Goal: Transaction & Acquisition: Purchase product/service

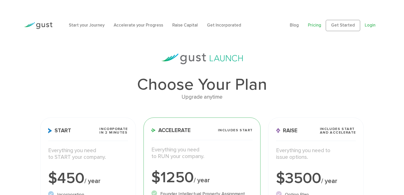
click at [369, 25] on link "Login" at bounding box center [369, 25] width 11 height 5
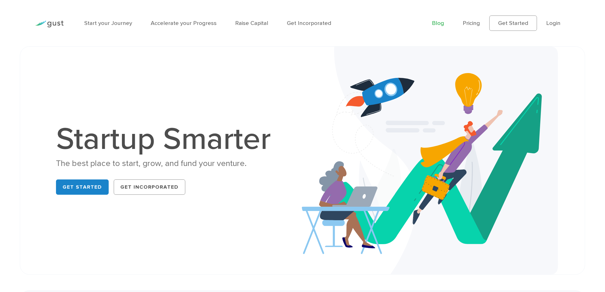
click at [435, 23] on link "Blog" at bounding box center [438, 23] width 12 height 7
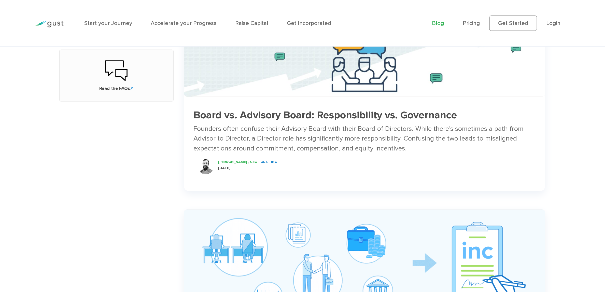
scroll to position [344, 0]
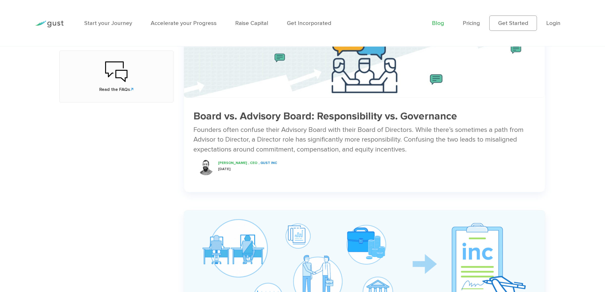
drag, startPoint x: 166, startPoint y: 127, endPoint x: 164, endPoint y: 113, distance: 14.3
drag, startPoint x: 168, startPoint y: 110, endPoint x: 452, endPoint y: 128, distance: 284.7
click at [535, 138] on div "Founders often confuse their Advisory Board with their Board of Directors. Whil…" at bounding box center [365, 139] width 342 height 29
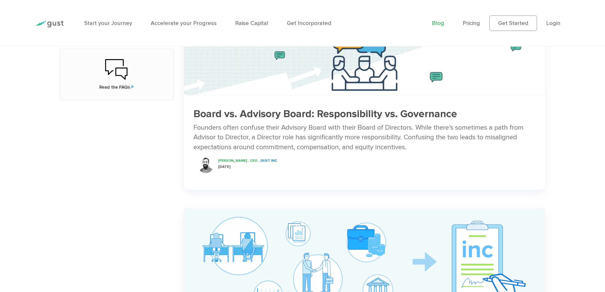
scroll to position [376, 0]
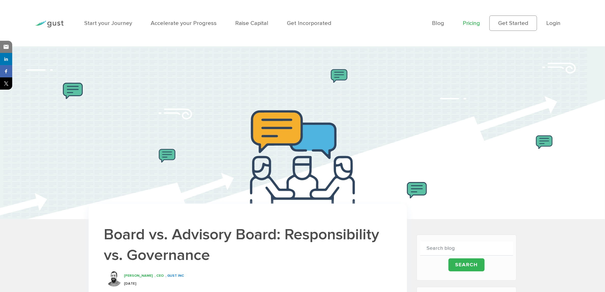
click at [470, 25] on link "Pricing" at bounding box center [471, 23] width 17 height 7
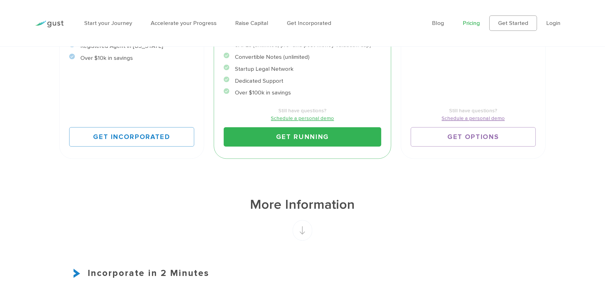
scroll to position [267, 0]
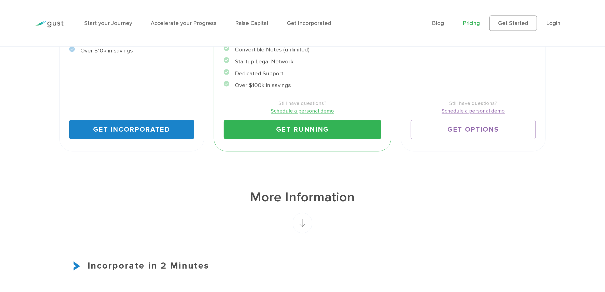
click at [131, 135] on link "Get Incorporated" at bounding box center [131, 129] width 125 height 19
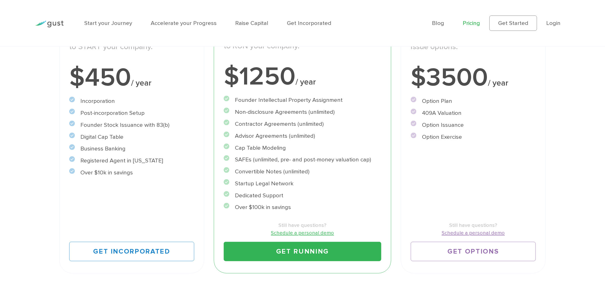
scroll to position [115, 0]
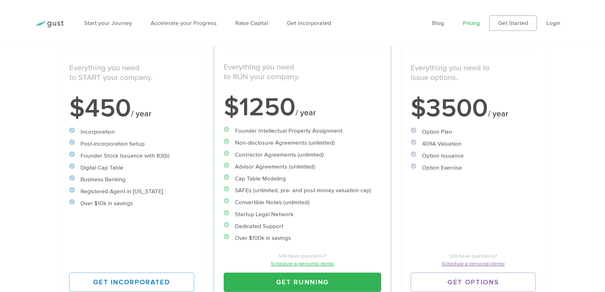
drag, startPoint x: 81, startPoint y: 145, endPoint x: 188, endPoint y: 205, distance: 122.8
click at [188, 205] on ul "Incorporation" at bounding box center [131, 168] width 125 height 80
